Goal: Task Accomplishment & Management: Manage account settings

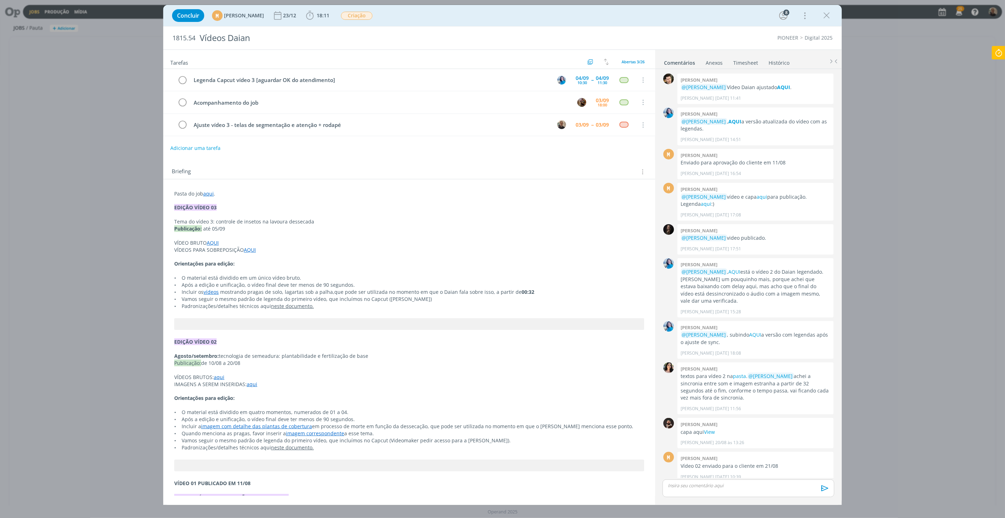
scroll to position [454, 0]
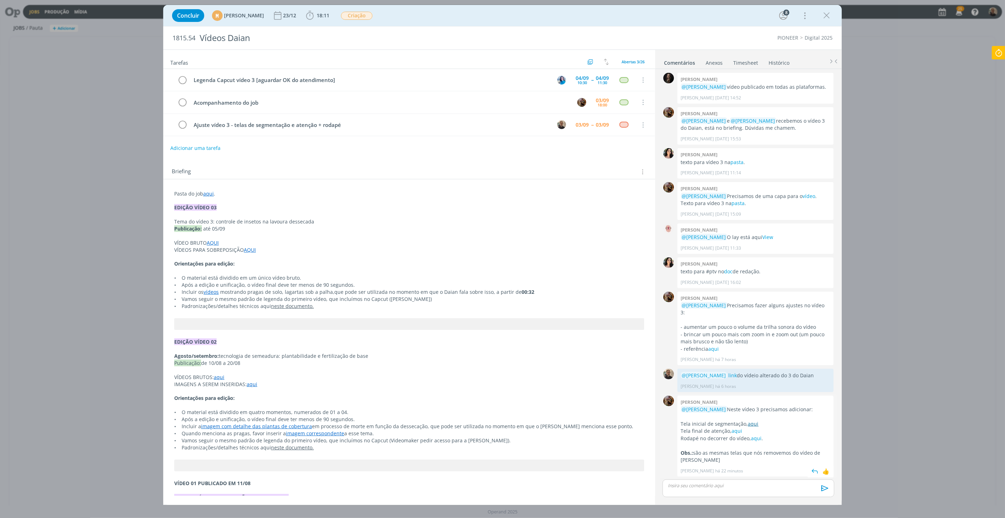
click at [751, 426] on link "aqui" at bounding box center [753, 423] width 11 height 7
click at [737, 373] on link "link" at bounding box center [733, 375] width 8 height 7
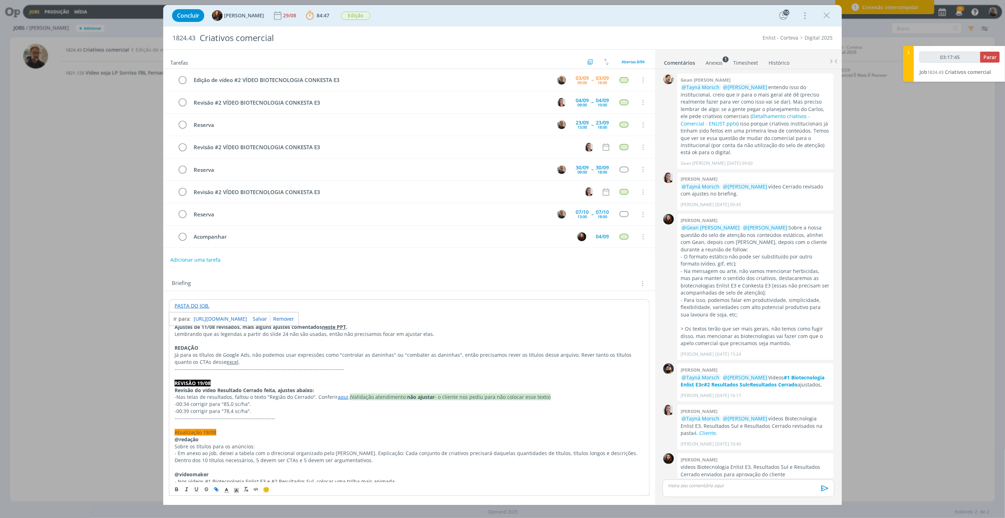
scroll to position [649, 0]
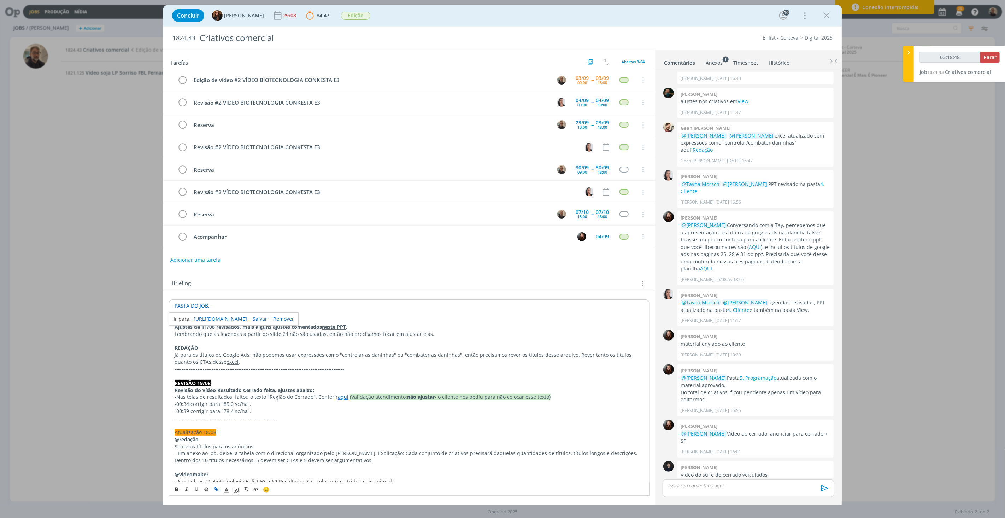
click at [227, 319] on link "[URL][DOMAIN_NAME]" at bounding box center [220, 318] width 53 height 9
click at [697, 489] on div "dialog" at bounding box center [749, 488] width 172 height 18
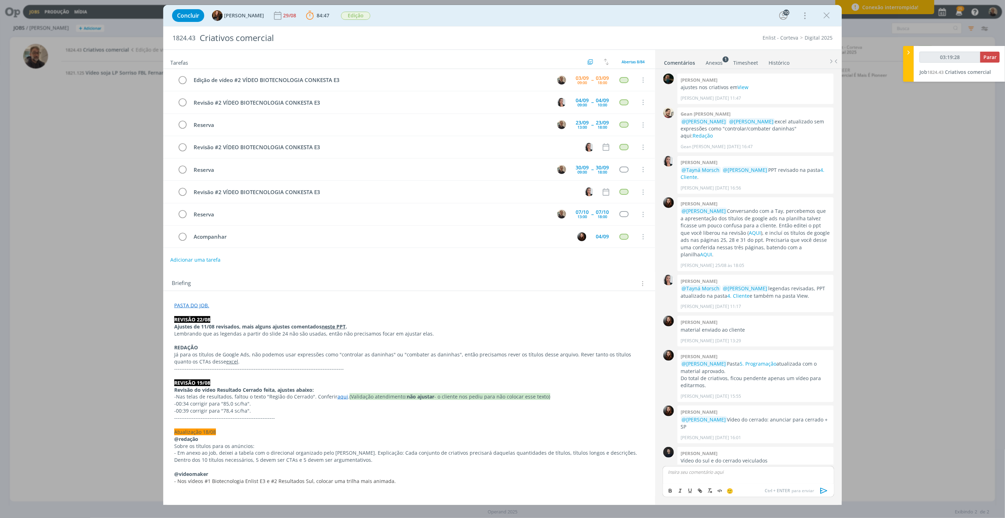
type input "03:19:29"
click at [703, 481] on span "[PERSON_NAME]" at bounding box center [707, 482] width 44 height 8
type input "03:19:50"
drag, startPoint x: 710, startPoint y: 472, endPoint x: 716, endPoint y: 475, distance: 6.2
click at [718, 473] on p "﻿ @ [PERSON_NAME] ﻿ link do vídeo portfólio 2 Conkesta E3" at bounding box center [748, 472] width 160 height 6
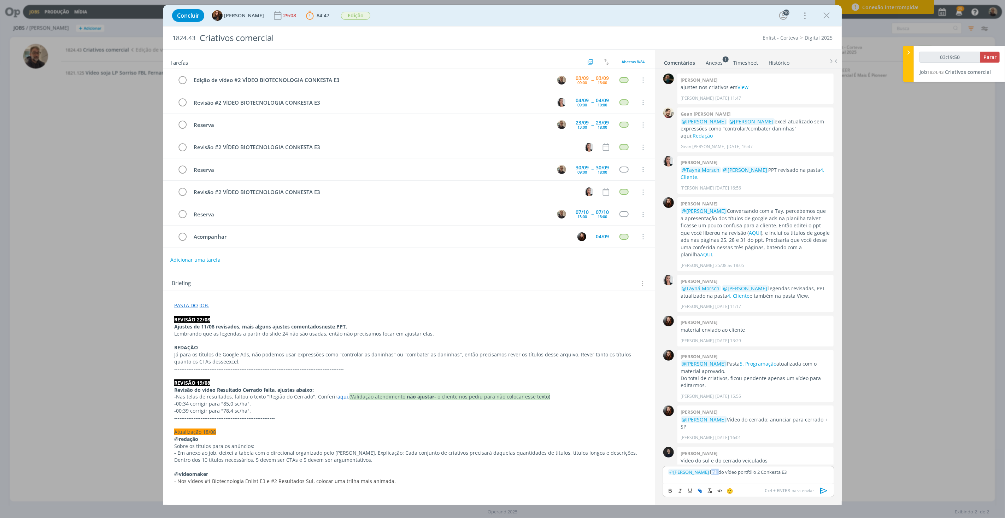
click at [701, 490] on icon "dialog" at bounding box center [701, 491] width 2 height 2
type input "link"
type input "03:19:52"
paste input "[URL][DOMAIN_NAME]"
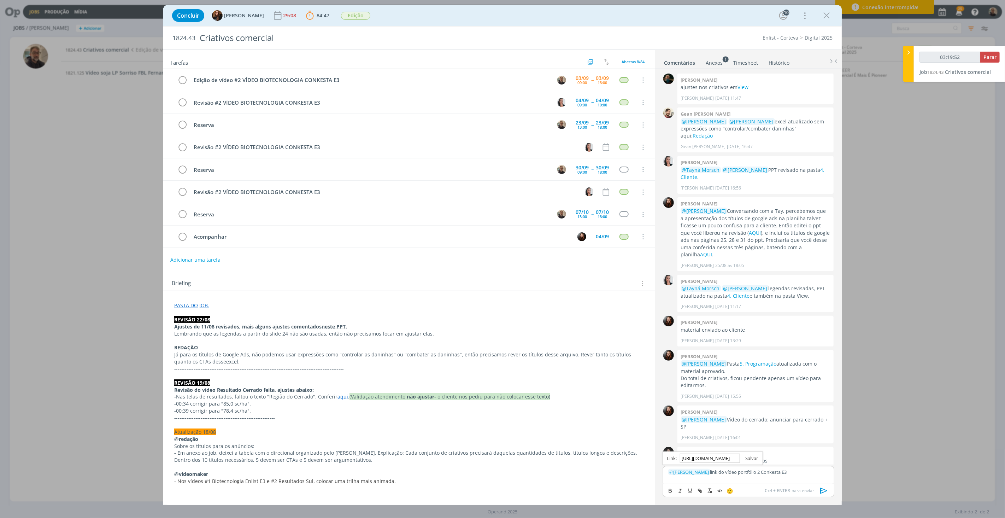
type input "[URL][DOMAIN_NAME]"
click at [754, 458] on link "dialog" at bounding box center [749, 458] width 18 height 6
click at [824, 490] on icon "dialog" at bounding box center [824, 490] width 11 height 11
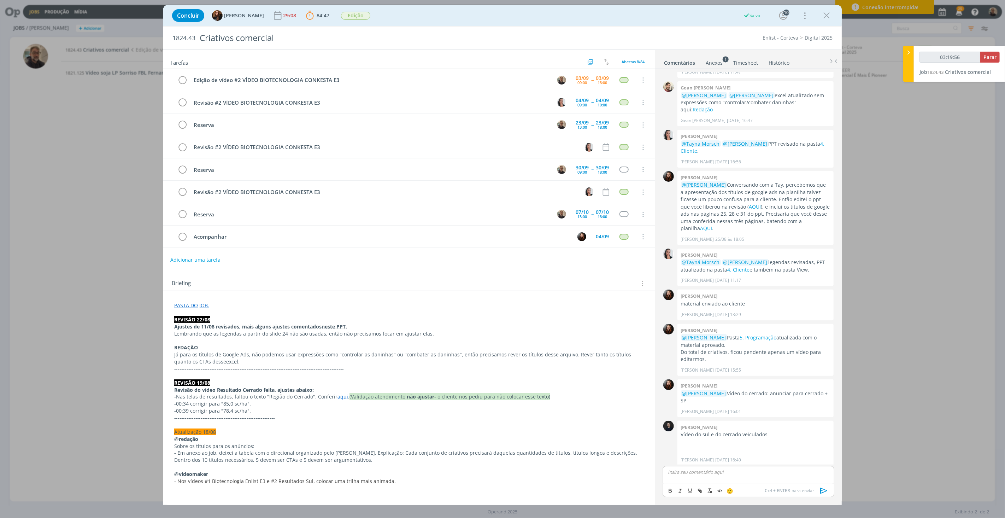
type input "03:19:57"
click at [991, 55] on span "Parar" at bounding box center [990, 57] width 13 height 7
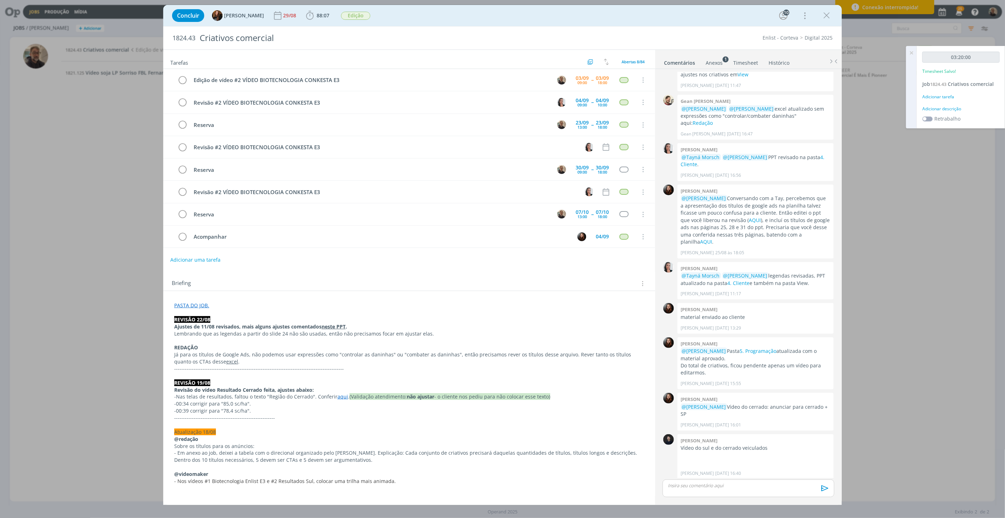
click at [747, 61] on link "Timesheet" at bounding box center [745, 61] width 25 height 10
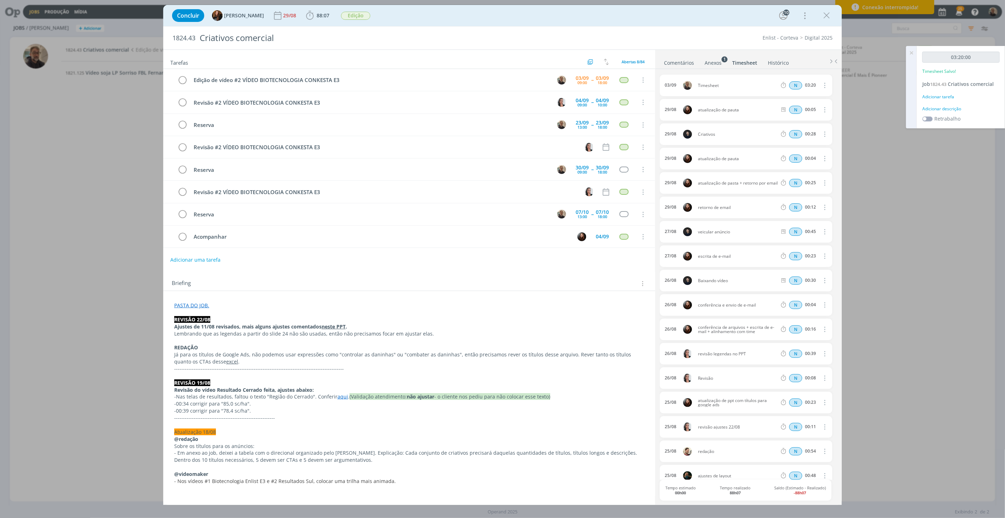
click at [822, 83] on icon "dialog" at bounding box center [824, 85] width 8 height 8
click at [786, 110] on link "Editar" at bounding box center [805, 108] width 56 height 11
click at [716, 86] on div "Timesheet" at bounding box center [717, 86] width 38 height 8
drag, startPoint x: 723, startPoint y: 85, endPoint x: 674, endPoint y: 85, distance: 48.8
click at [674, 85] on div "[DATE] 16:31 Timesheet Selecione a tarefa N 03:20" at bounding box center [746, 86] width 172 height 22
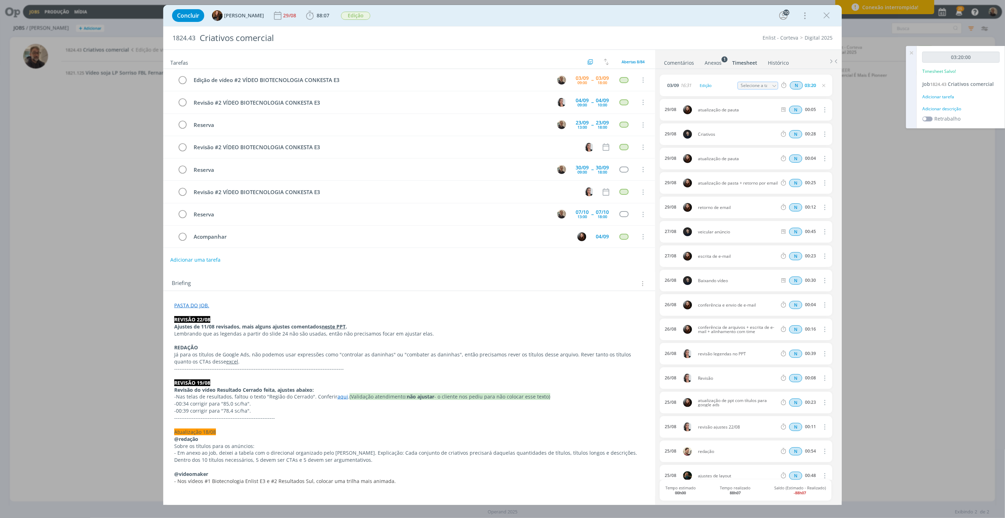
click at [755, 87] on input "Selecione a tarefa" at bounding box center [758, 86] width 41 height 8
click at [772, 86] on icon "dialog" at bounding box center [774, 85] width 5 height 5
click at [763, 112] on div "Edição de vídeo #2 VÍDEO BIOTECNOLOGIA CONKESTA E3 - [PERSON_NAME]" at bounding box center [764, 114] width 42 height 6
type input "Edição de vídeo #2 VÍDEO BIOTECNOLOGIA CONKESTA E3"
click at [183, 80] on icon "dialog" at bounding box center [183, 80] width 10 height 11
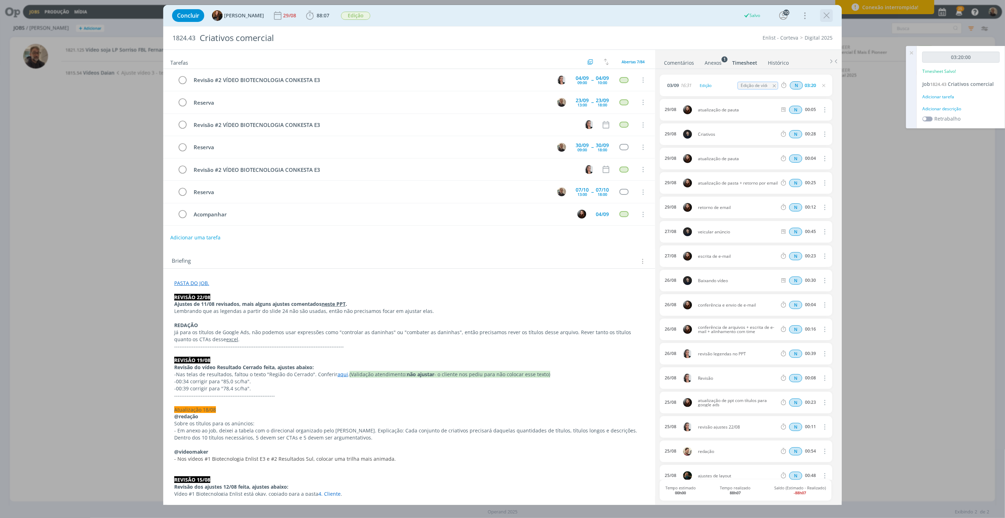
click at [826, 16] on icon "dialog" at bounding box center [826, 15] width 11 height 11
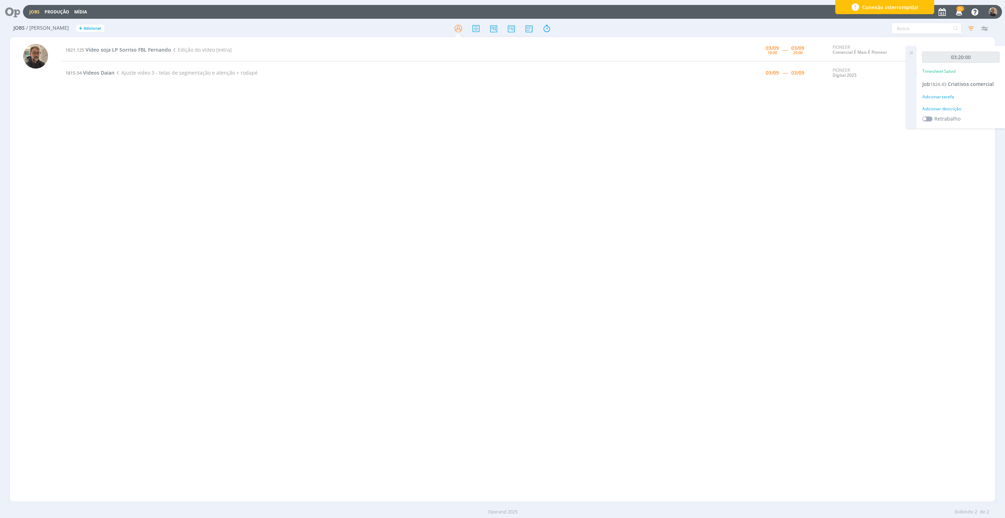
click at [152, 113] on div "1821.125 Vídeo soja LP Sorriso FBL Fernando Edição do vídeo [extra] [DATE] 19:0…" at bounding box center [528, 269] width 934 height 461
click at [134, 109] on div "1821.125 Vídeo soja LP Sorriso FBL Fernando Edição do vídeo [extra] [DATE] 19:0…" at bounding box center [528, 269] width 934 height 461
click at [93, 72] on span "Vídeos Daian" at bounding box center [98, 72] width 31 height 7
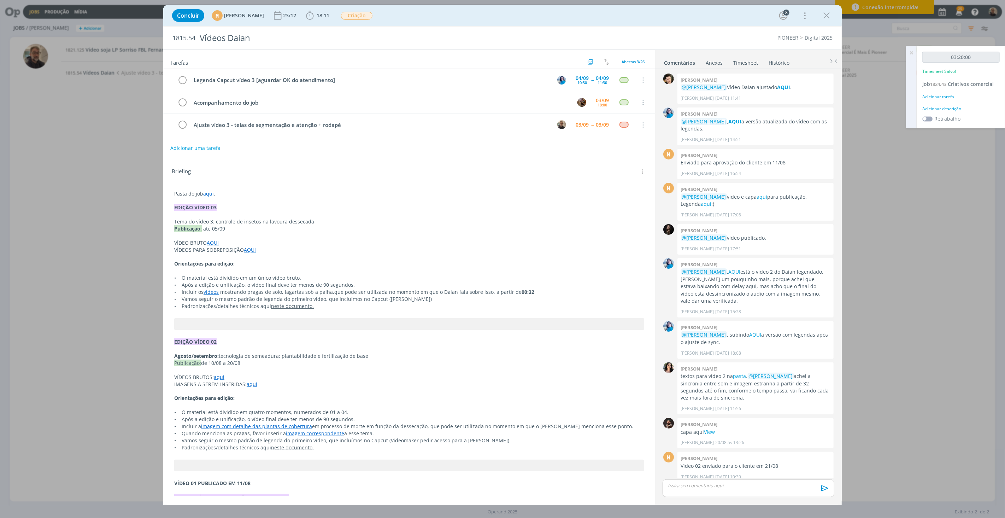
scroll to position [454, 0]
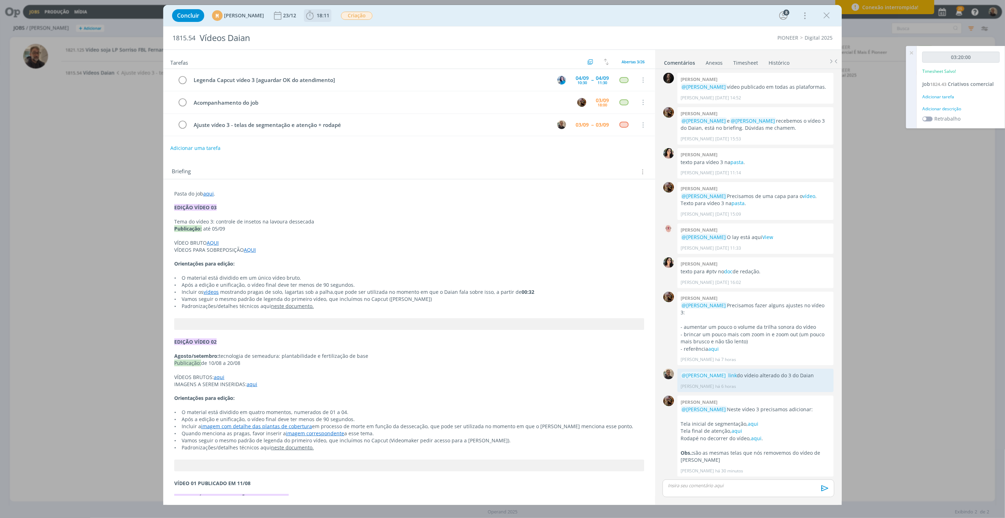
click at [329, 12] on span "18:11" at bounding box center [323, 15] width 13 height 7
click at [326, 28] on icon "dialog" at bounding box center [320, 31] width 12 height 9
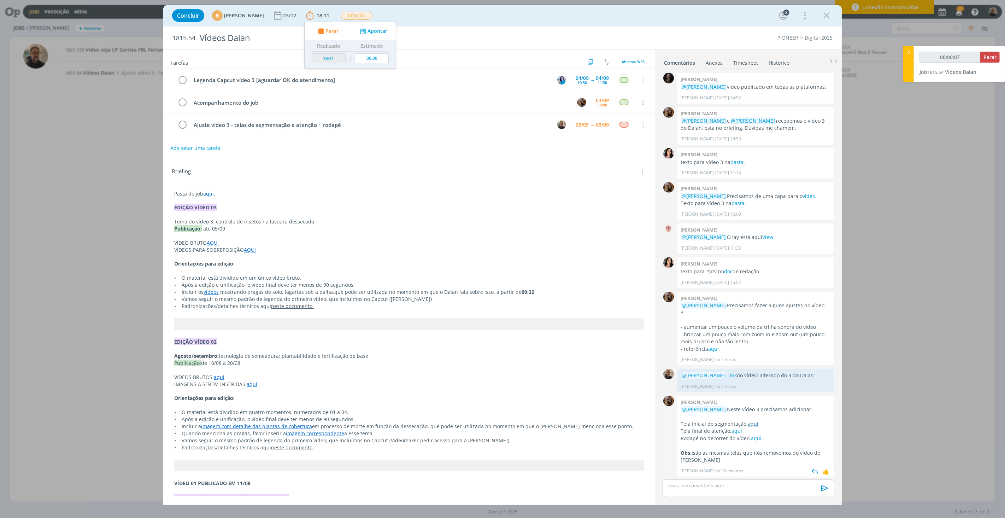
click at [752, 424] on link "aqui" at bounding box center [753, 423] width 11 height 7
click at [210, 195] on link "aqui" at bounding box center [208, 193] width 11 height 7
click at [234, 205] on link "[URL][DOMAIN_NAME]" at bounding box center [220, 207] width 53 height 9
click at [712, 488] on p "dialog" at bounding box center [748, 485] width 160 height 6
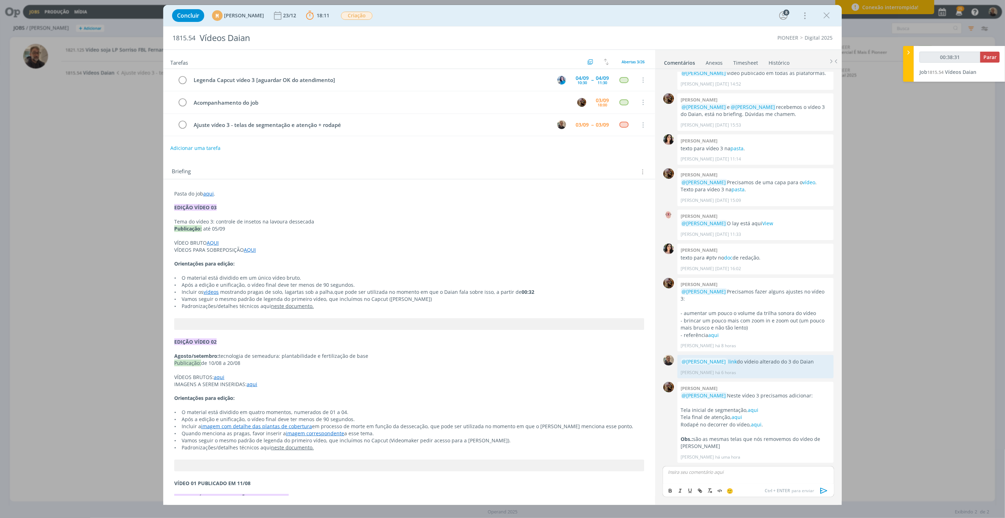
type input "00:38:32"
click at [711, 494] on span "[PERSON_NAME]" at bounding box center [707, 495] width 44 height 8
click at [739, 472] on p "﻿ @ [PERSON_NAME] ﻿ Daian 3 alrterado aqui" at bounding box center [748, 472] width 160 height 6
drag, startPoint x: 757, startPoint y: 473, endPoint x: 781, endPoint y: 472, distance: 24.0
click at [781, 472] on p "﻿ @ [PERSON_NAME] ﻿ Daian 3 alterado aqui" at bounding box center [748, 472] width 160 height 6
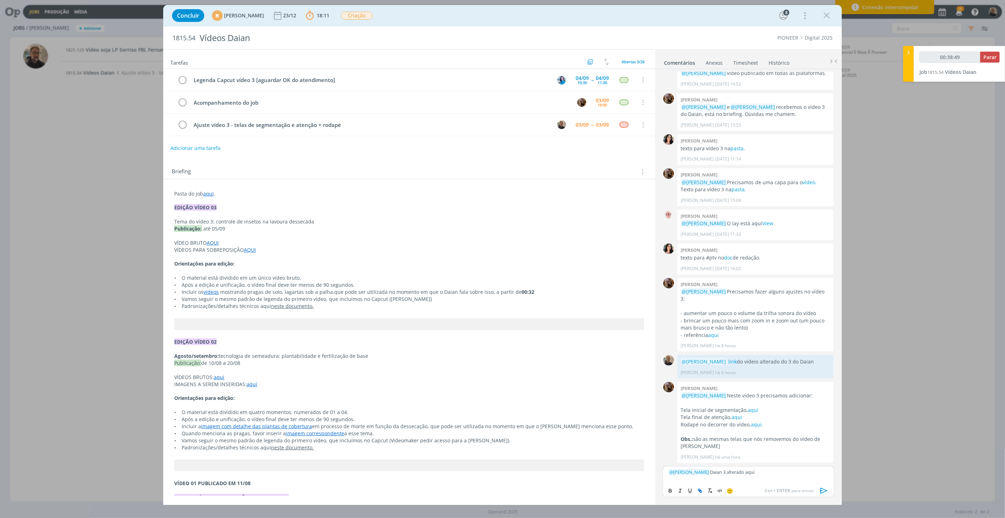
type input "00:38:50"
click at [701, 490] on icon "dialog" at bounding box center [701, 491] width 2 height 2
type input "aqui"
type input "00:38:51"
paste input "[URL][DOMAIN_NAME]"
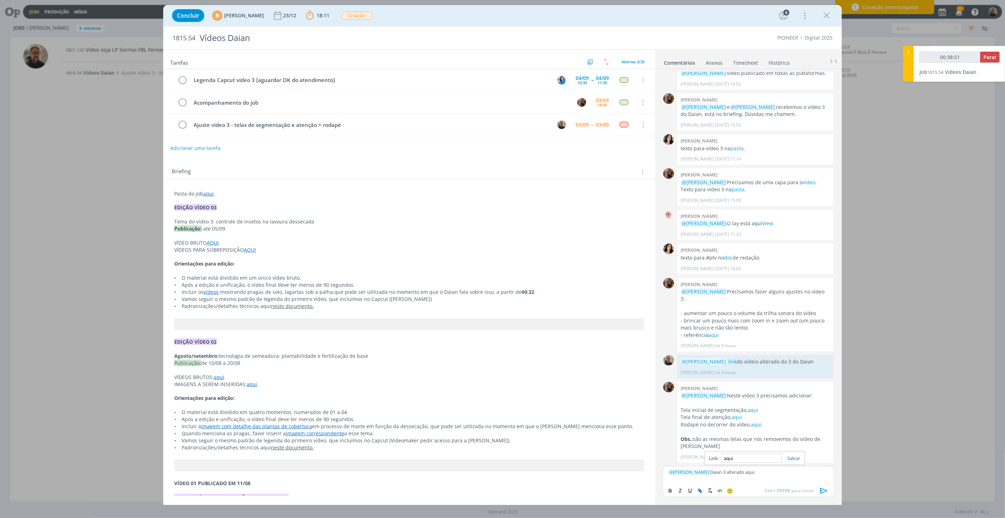
type input "[URL][DOMAIN_NAME]"
type input "00:38:52"
type input "[URL][DOMAIN_NAME]"
click at [792, 458] on link "dialog" at bounding box center [791, 458] width 18 height 6
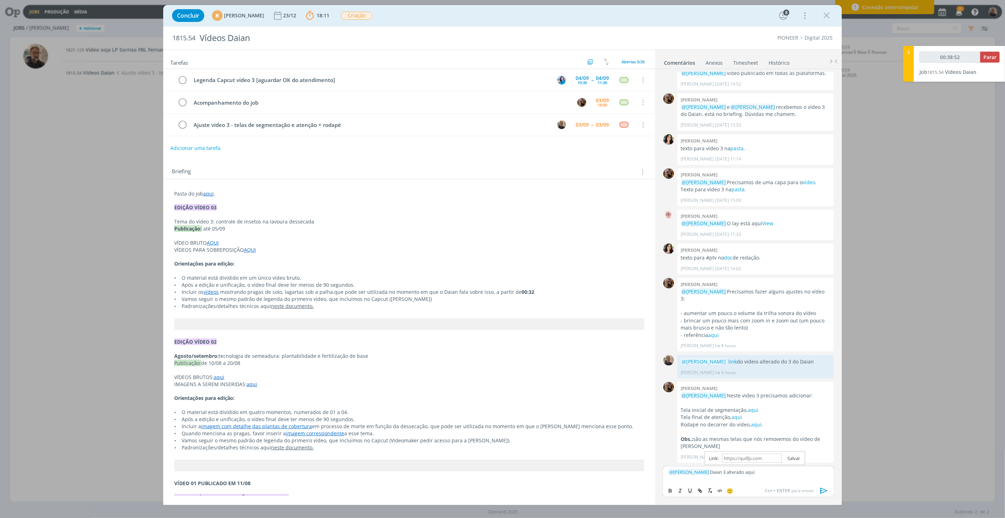
scroll to position [0, 0]
click at [824, 491] on icon "dialog" at bounding box center [824, 490] width 11 height 11
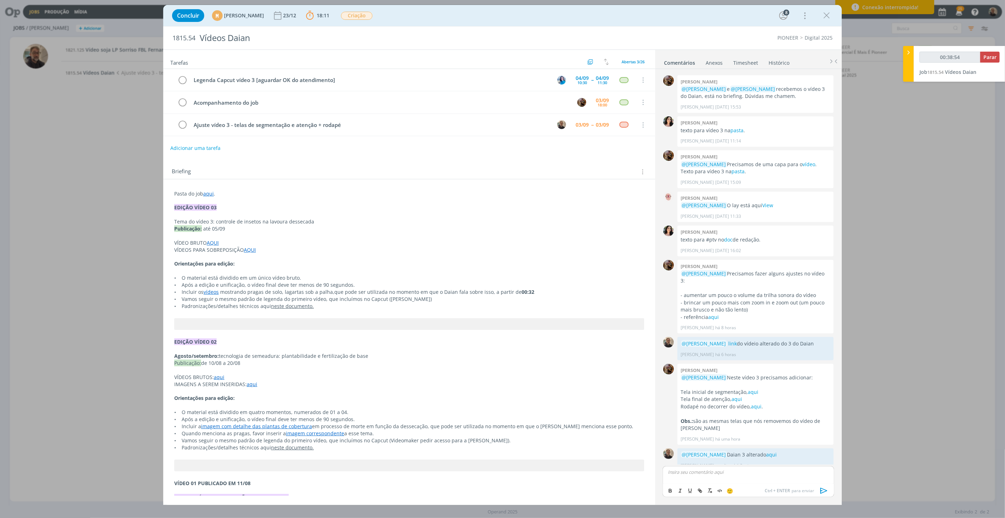
scroll to position [494, 0]
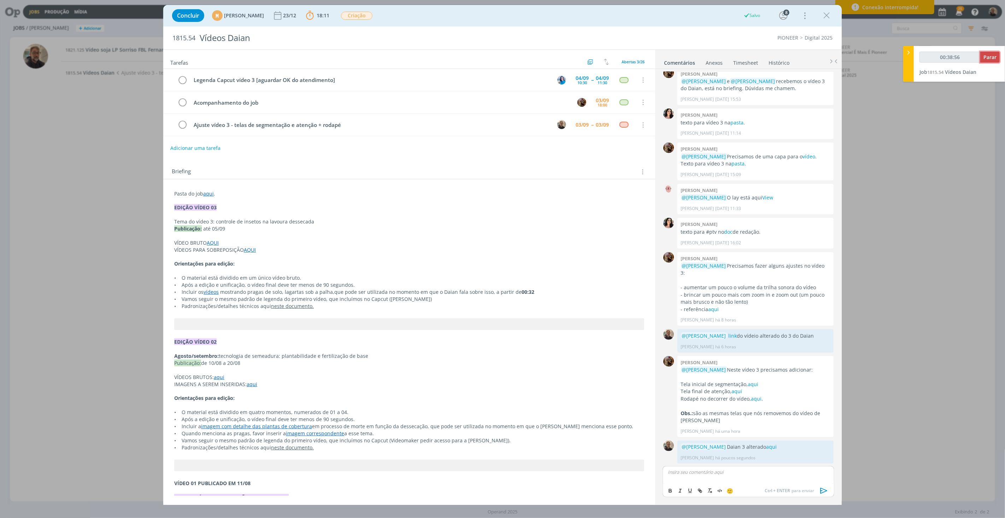
click at [994, 57] on span "Parar" at bounding box center [990, 57] width 13 height 7
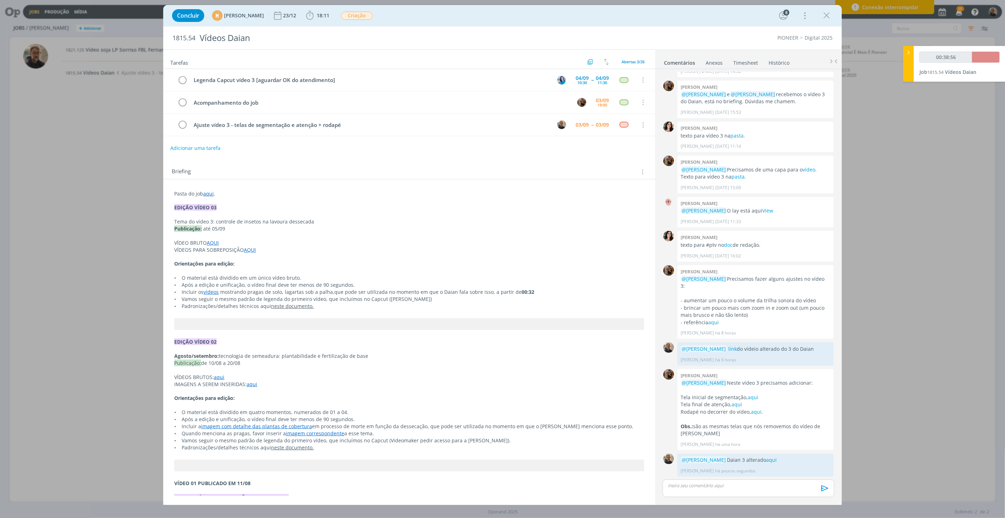
type input "00:39:00"
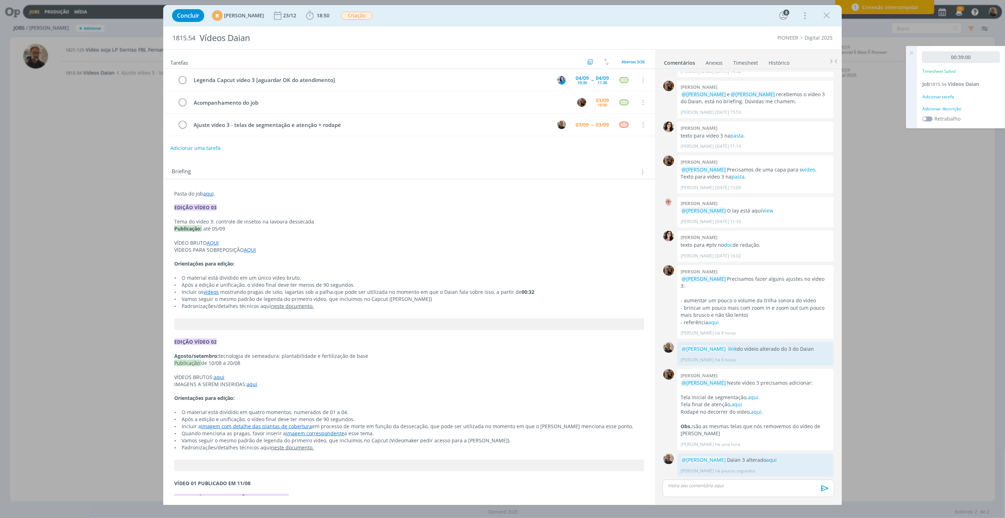
click at [746, 63] on link "Timesheet" at bounding box center [745, 61] width 25 height 10
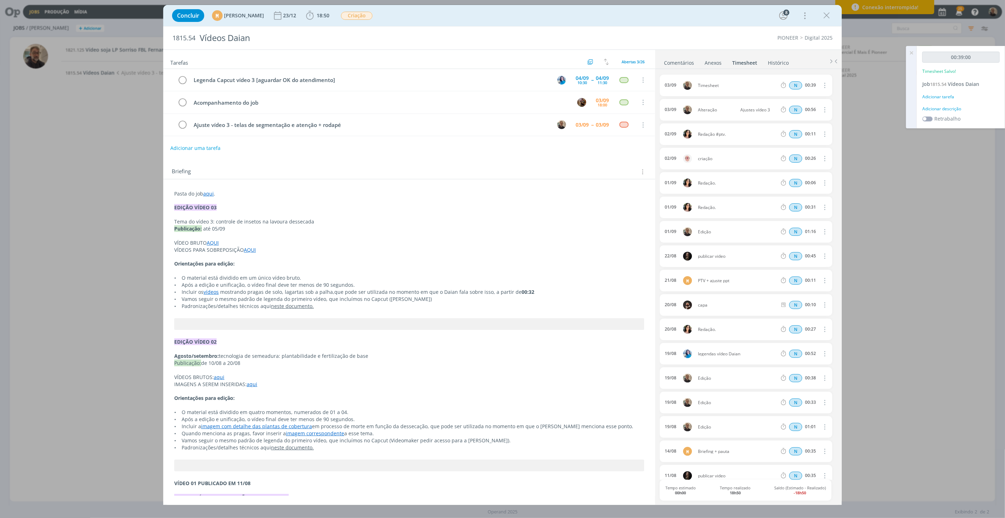
click at [822, 86] on icon "dialog" at bounding box center [824, 85] width 8 height 8
click at [801, 106] on link "Editar" at bounding box center [805, 108] width 56 height 11
click at [711, 85] on div "Timesheet" at bounding box center [717, 86] width 38 height 8
drag, startPoint x: 722, startPoint y: 84, endPoint x: 672, endPoint y: 85, distance: 50.5
click at [672, 85] on div "[DATE] 17:12 Timesheet Selecione a tarefa N 00:39" at bounding box center [746, 86] width 172 height 22
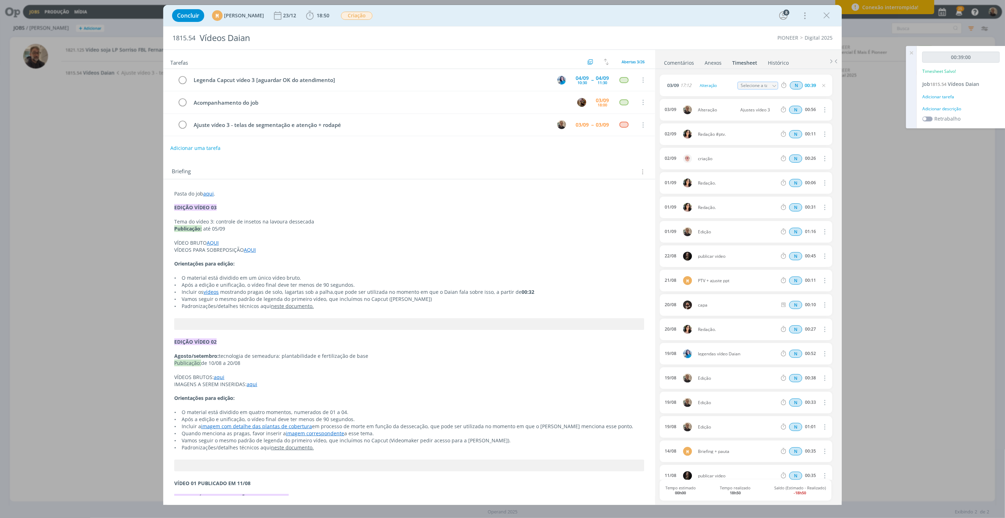
click at [773, 86] on icon "dialog" at bounding box center [774, 85] width 5 height 5
click at [752, 136] on div "Ajuste vídeo 3 - telas de segmentação e atenção + rodapé - [PERSON_NAME]" at bounding box center [764, 138] width 42 height 6
type input "Ajuste vídeo 3 - telas de segmentação e atenção + rodapé"
click at [183, 125] on icon "dialog" at bounding box center [183, 125] width 10 height 11
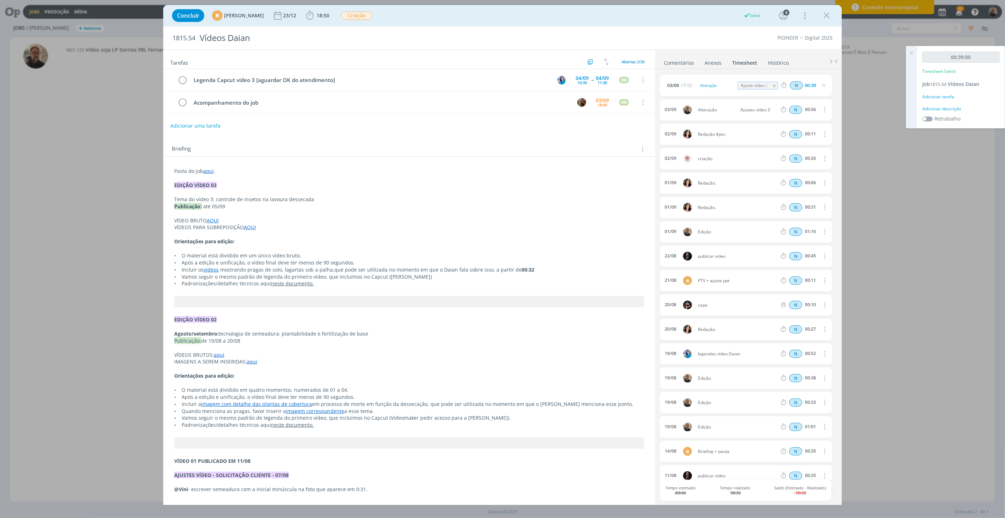
drag, startPoint x: 825, startPoint y: 15, endPoint x: 793, endPoint y: 15, distance: 32.5
click at [825, 15] on icon "dialog" at bounding box center [826, 15] width 11 height 11
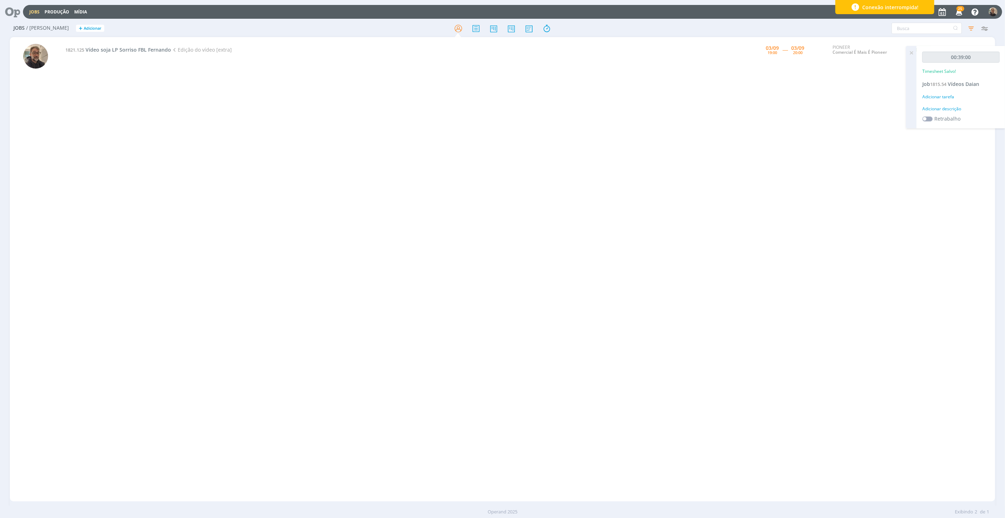
click at [166, 95] on div "1821.125 Vídeo soja LP Sorriso FBL Fernando Edição do vídeo [extra] [DATE] 19:0…" at bounding box center [528, 269] width 934 height 461
click at [154, 105] on div "1821.125 Vídeo soja LP Sorriso FBL Fernando Edição do vídeo [extra] [DATE] 19:0…" at bounding box center [528, 269] width 934 height 461
